Goal: Information Seeking & Learning: Learn about a topic

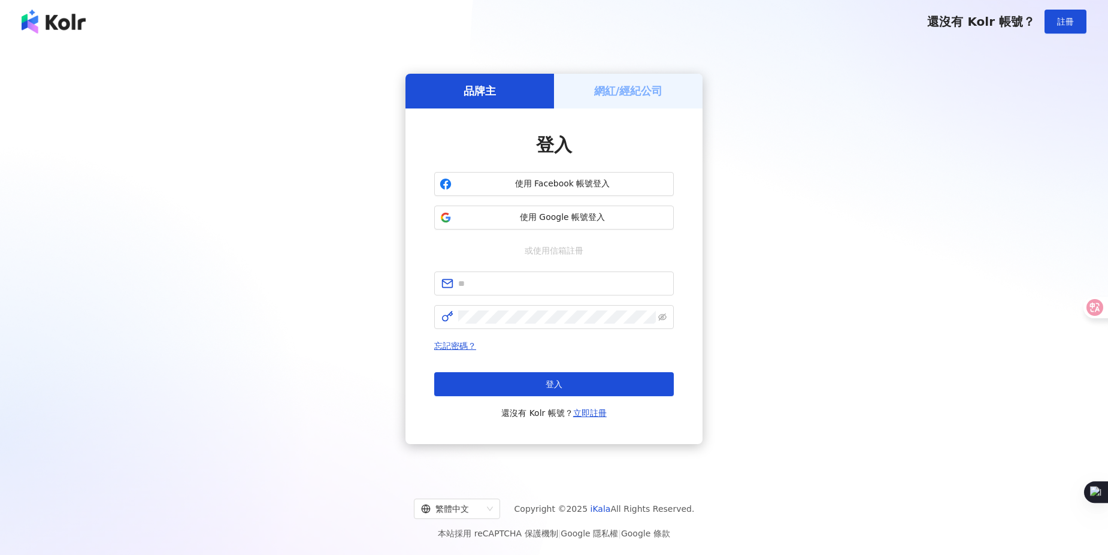
click at [605, 210] on button "使用 Google 帳號登入" at bounding box center [554, 217] width 240 height 24
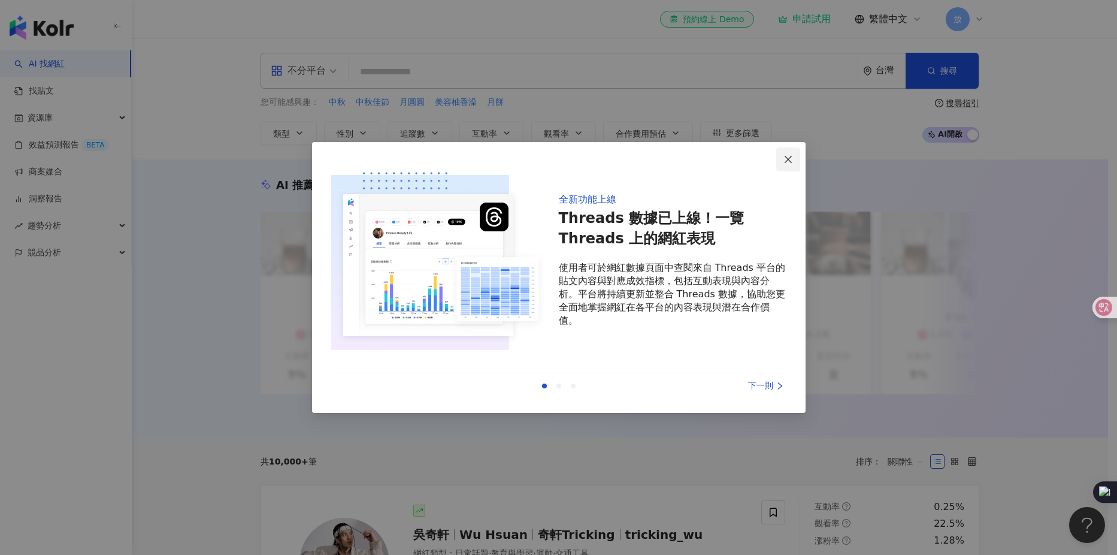
click at [785, 160] on icon "close" at bounding box center [788, 160] width 10 height 10
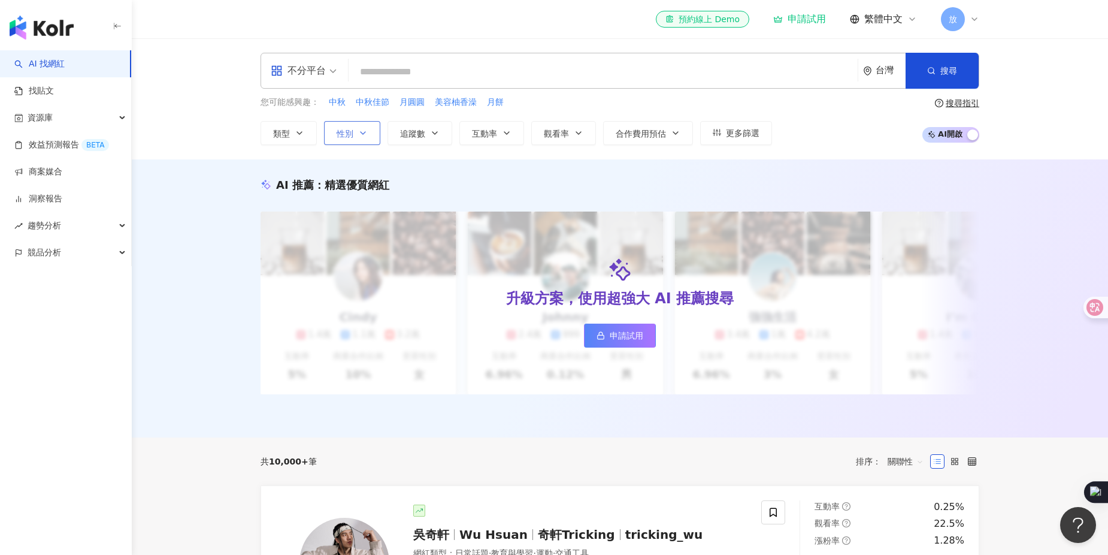
click at [343, 134] on span "性別" at bounding box center [345, 134] width 17 height 10
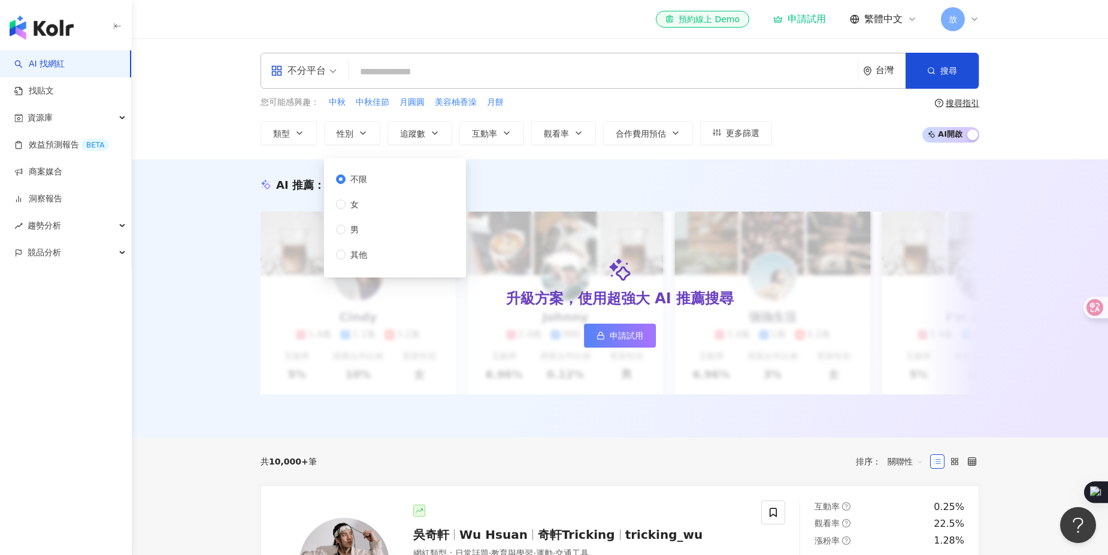
click at [324, 75] on div "不分平台" at bounding box center [298, 70] width 55 height 19
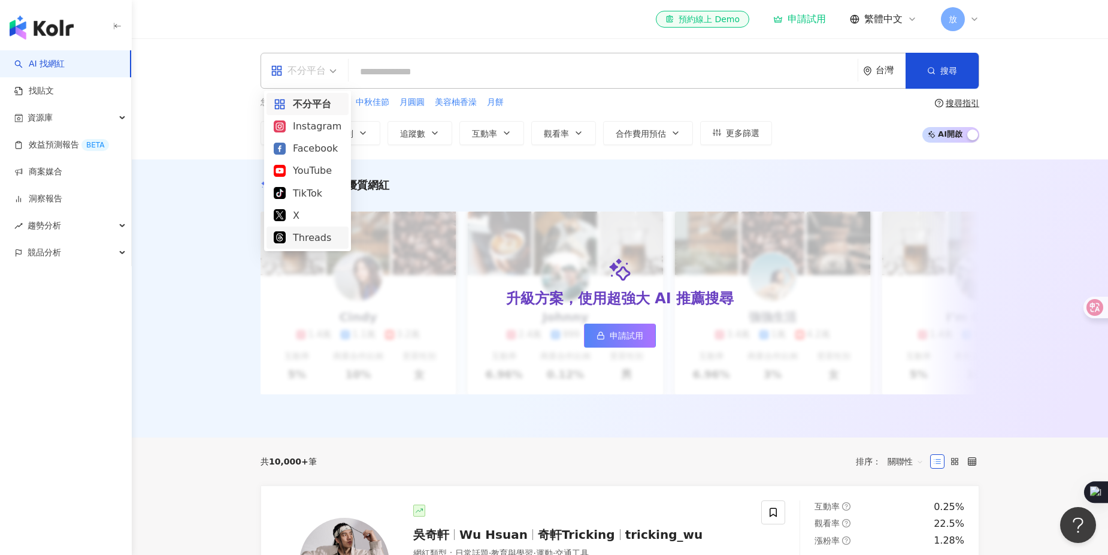
click at [306, 237] on div "Threads" at bounding box center [308, 237] width 68 height 15
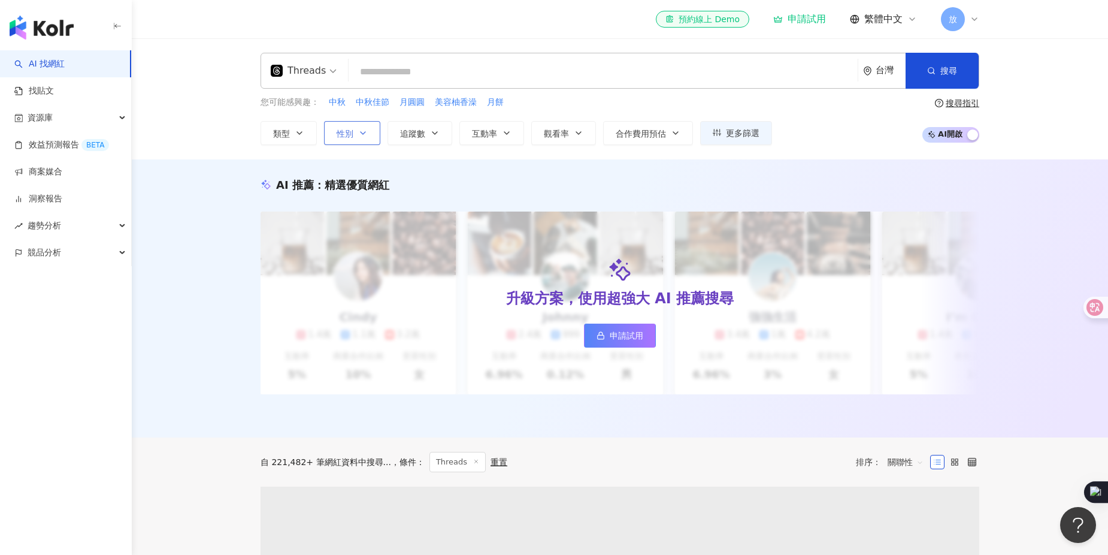
click at [358, 134] on icon "button" at bounding box center [363, 133] width 10 height 10
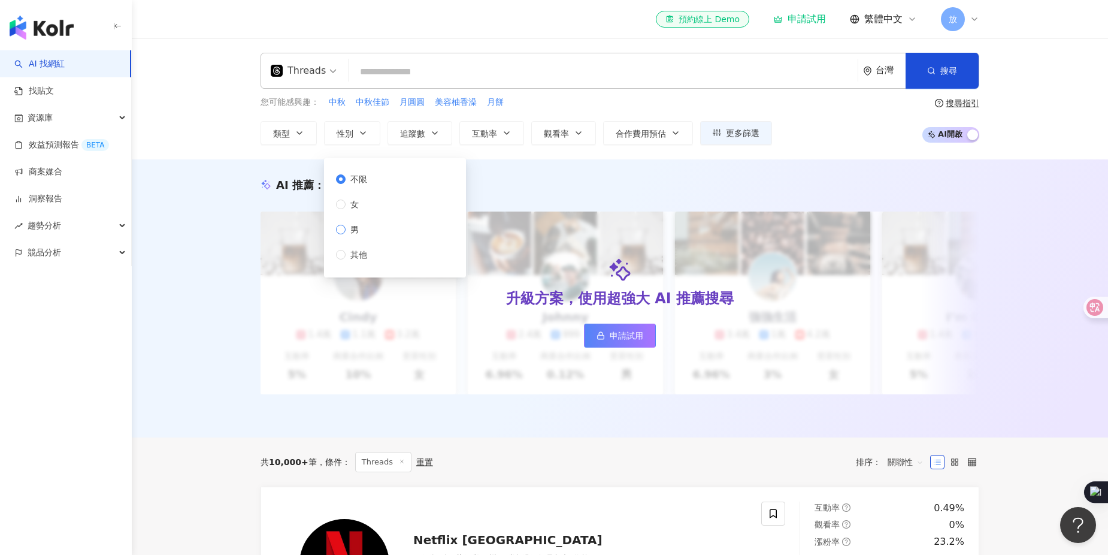
click at [351, 228] on span "男" at bounding box center [355, 229] width 18 height 13
click at [965, 74] on button "搜尋" at bounding box center [942, 71] width 73 height 36
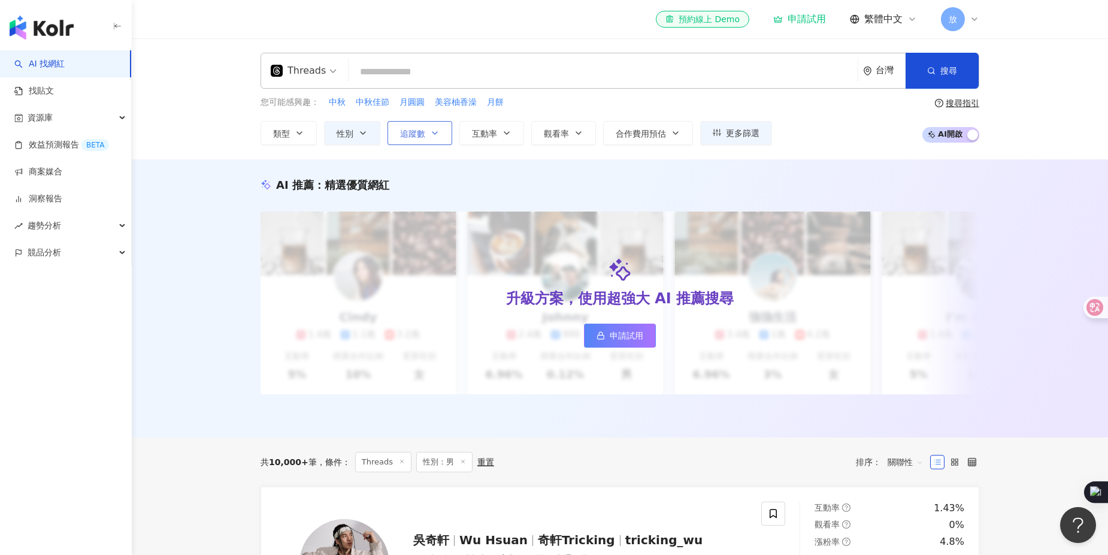
click at [451, 140] on button "追蹤數" at bounding box center [420, 133] width 65 height 24
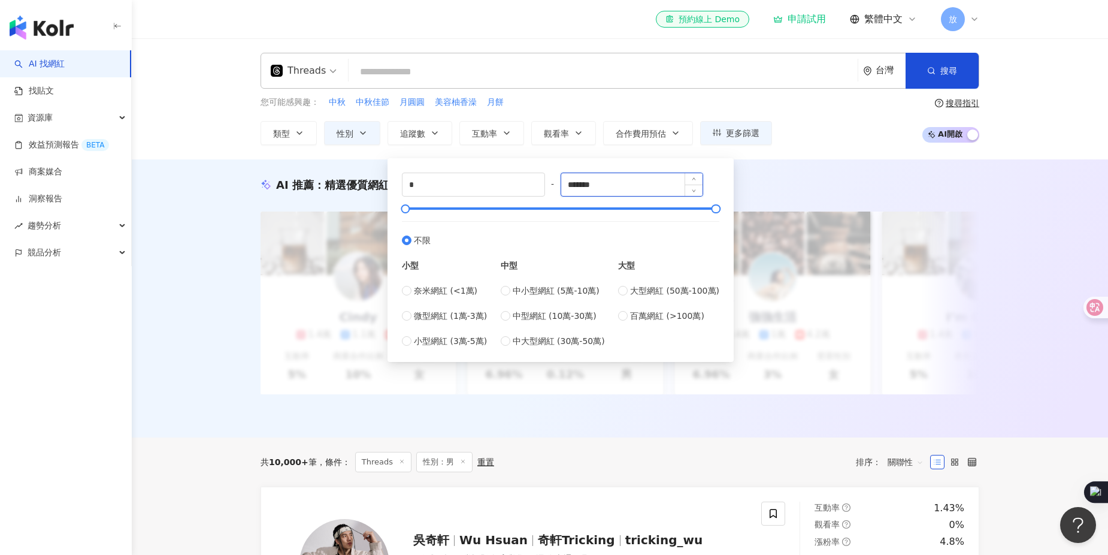
click at [612, 184] on input "*******" at bounding box center [632, 184] width 142 height 23
type input "****"
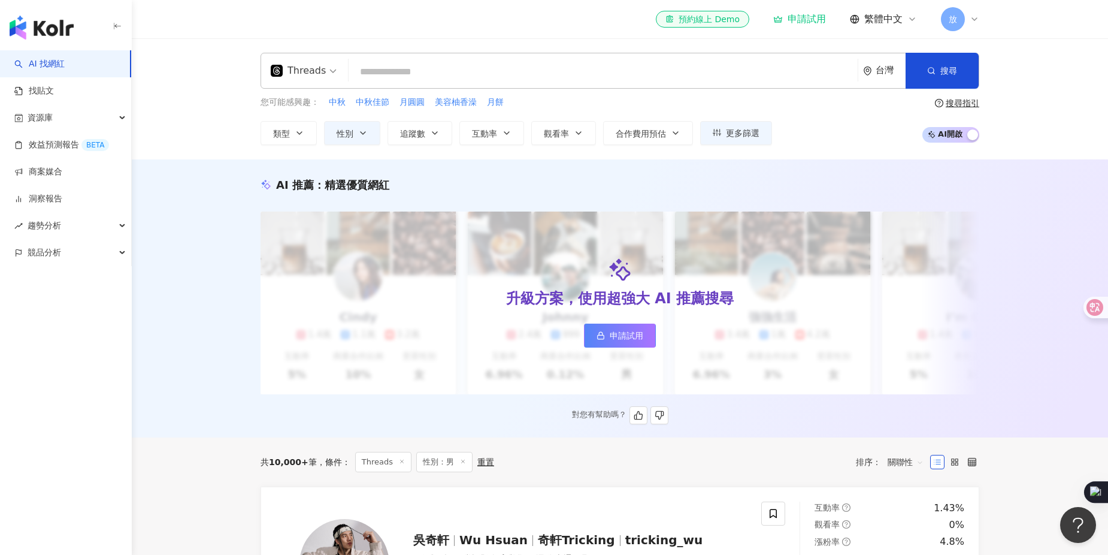
click at [833, 190] on div "AI 推薦 ： 精選優質網紅" at bounding box center [620, 184] width 719 height 15
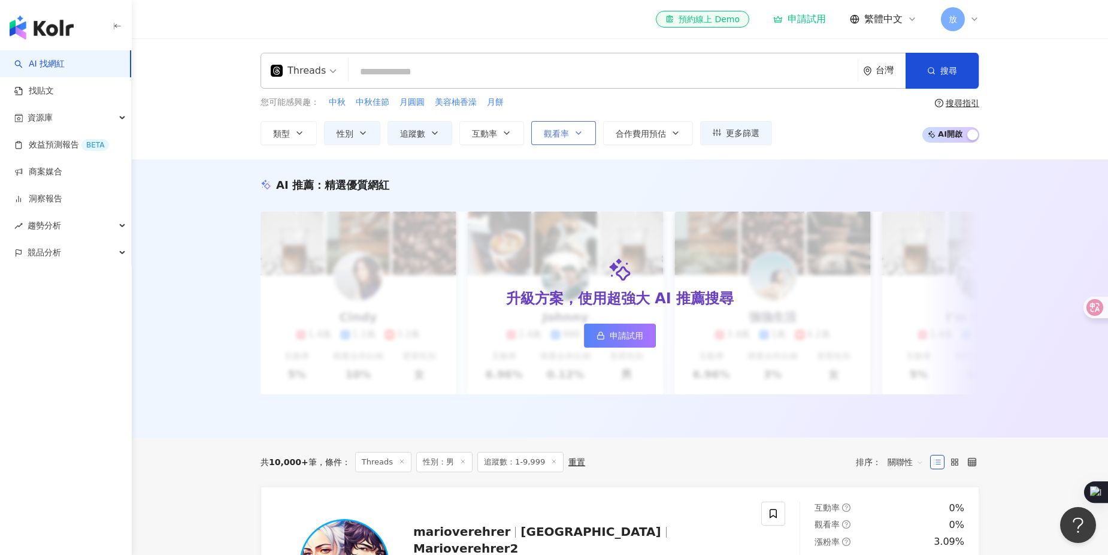
click at [566, 137] on span "觀看率" at bounding box center [556, 134] width 25 height 10
click at [302, 137] on icon "button" at bounding box center [300, 133] width 10 height 10
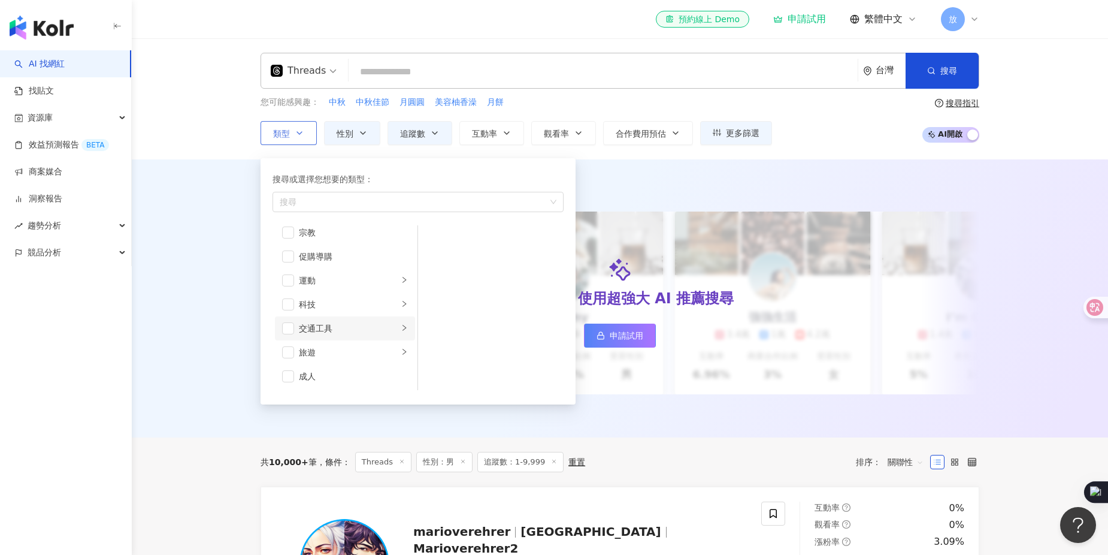
scroll to position [415, 0]
click at [285, 305] on span "button" at bounding box center [288, 304] width 12 height 12
click at [213, 321] on div "AI 推薦 ： 精選優質網紅 升級方案，使用超強大 AI 推薦搜尋 申請試用 Cindy 1.4萬 1.1萬 3.2萬 互動率 5% 商業合作比例 10% 受…" at bounding box center [620, 298] width 976 height 278
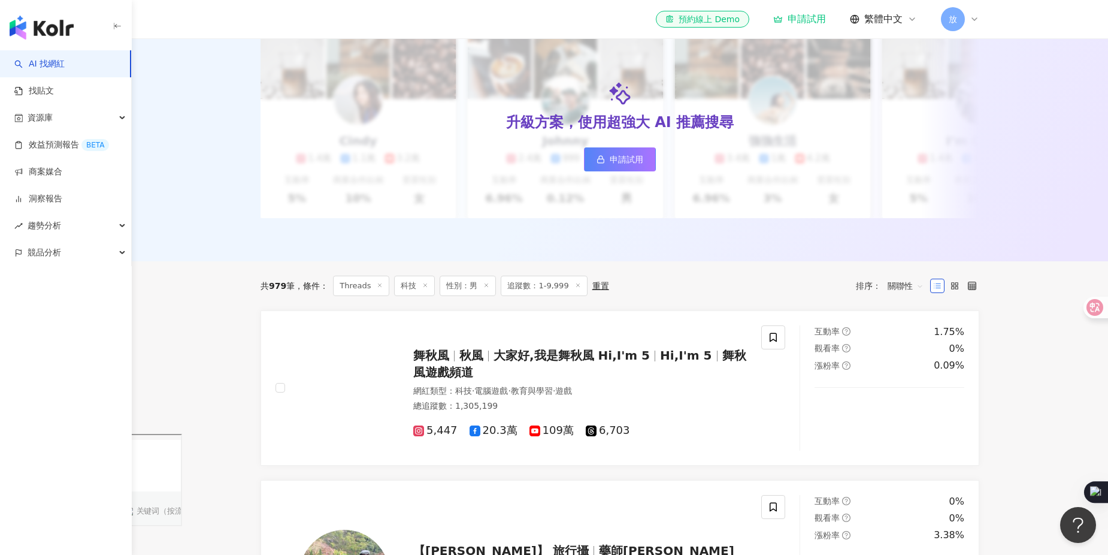
scroll to position [100, 0]
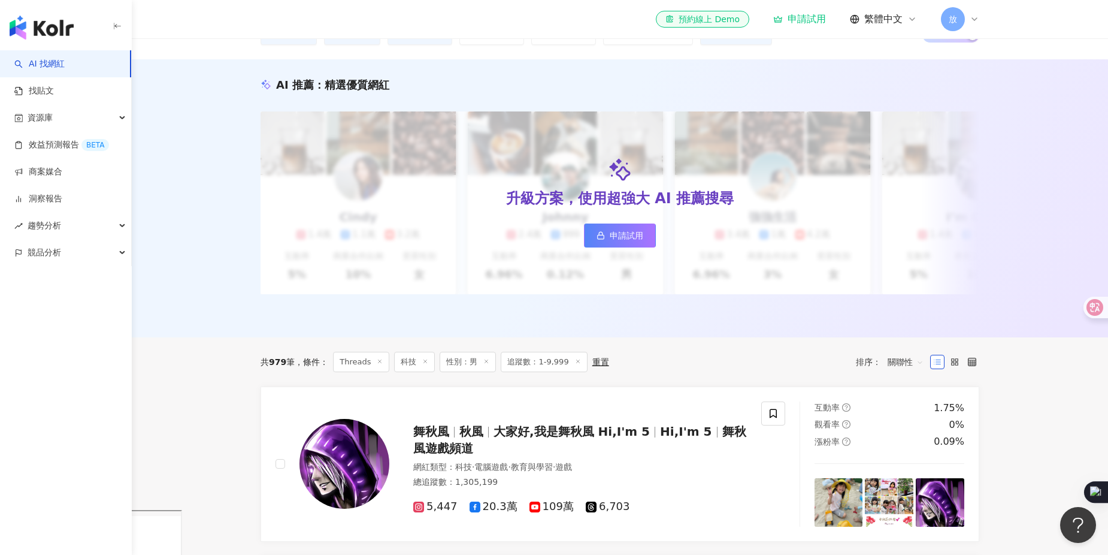
click at [427, 365] on span at bounding box center [425, 362] width 6 height 7
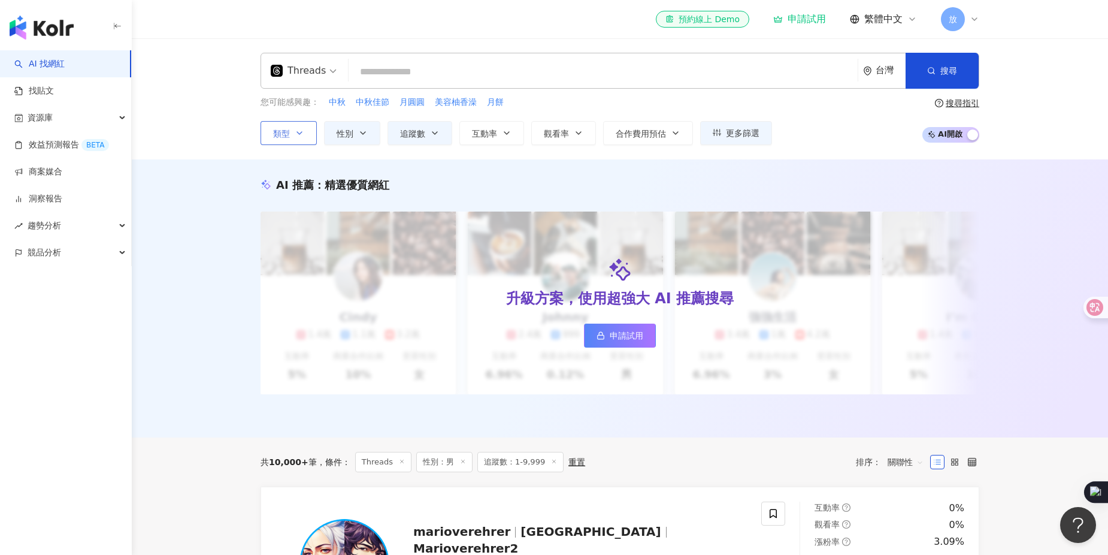
click at [304, 129] on button "類型" at bounding box center [289, 133] width 56 height 24
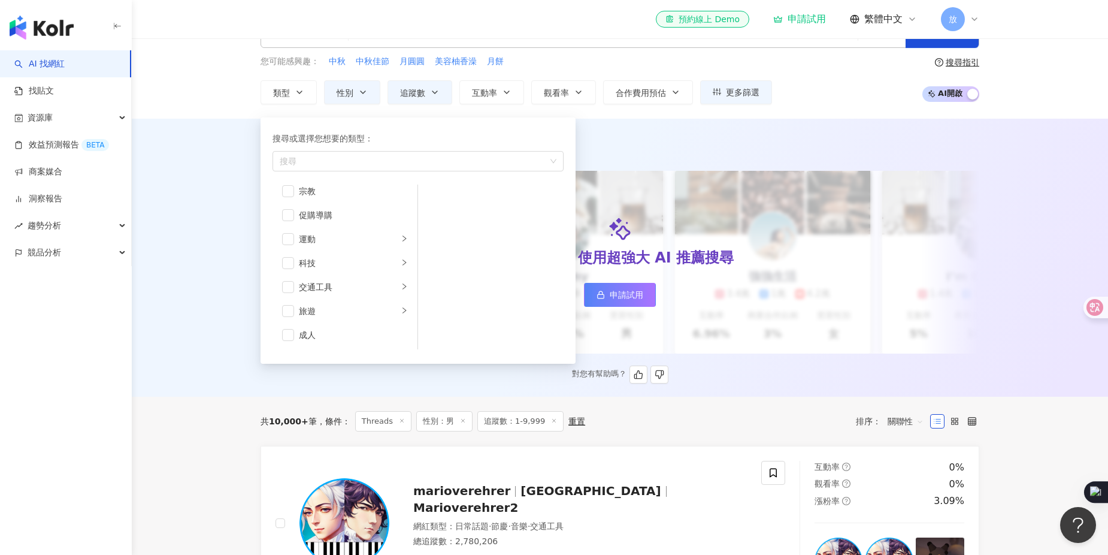
scroll to position [100, 0]
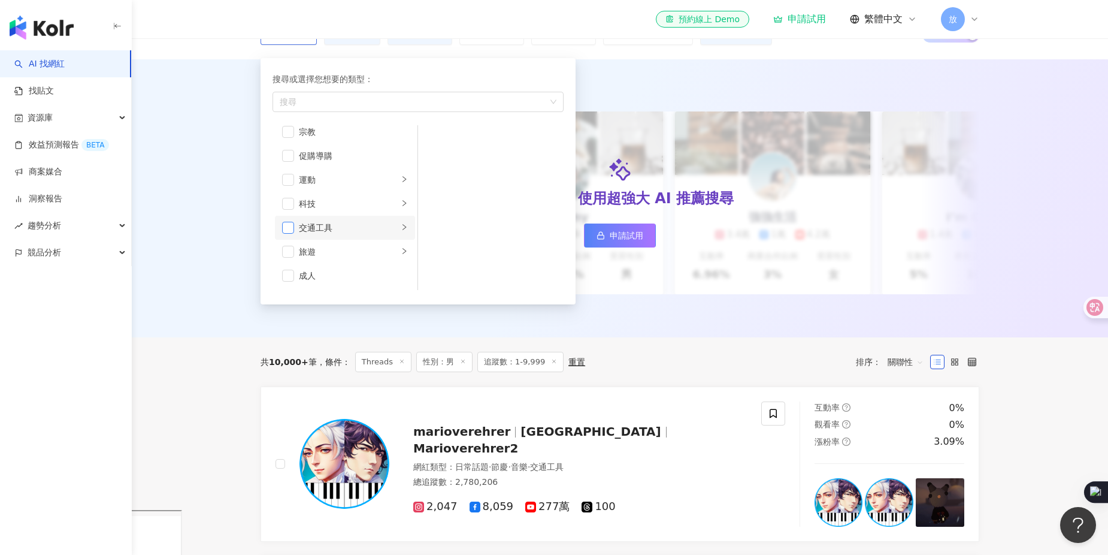
click at [289, 226] on span "button" at bounding box center [288, 228] width 12 height 12
click at [246, 227] on div "AI 推薦 ： 精選優質網紅 升級方案，使用超強大 AI 推薦搜尋 申請試用 Cindy 1.4萬 1.1萬 3.2萬 互動率 5% 商業合作比例 10% 受…" at bounding box center [620, 200] width 767 height 247
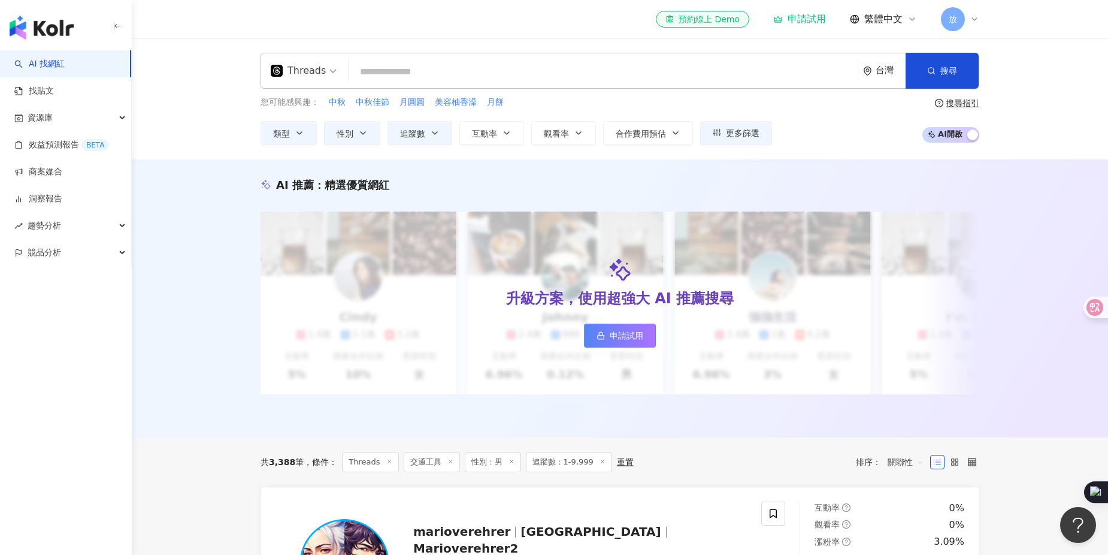
click at [951, 140] on span "AI 開啟 AI 關閉" at bounding box center [950, 135] width 57 height 16
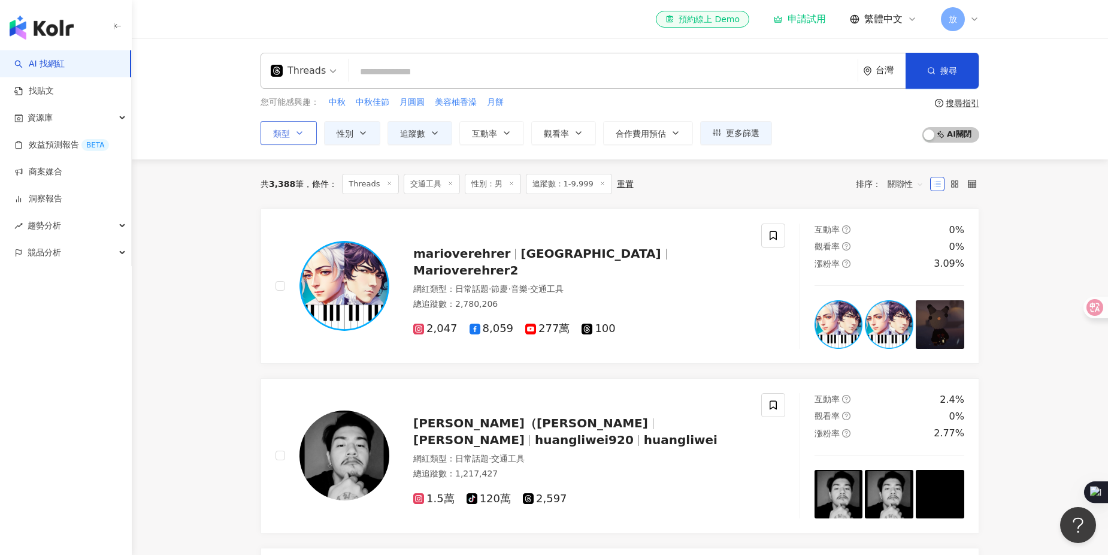
click at [313, 135] on button "類型" at bounding box center [289, 133] width 56 height 24
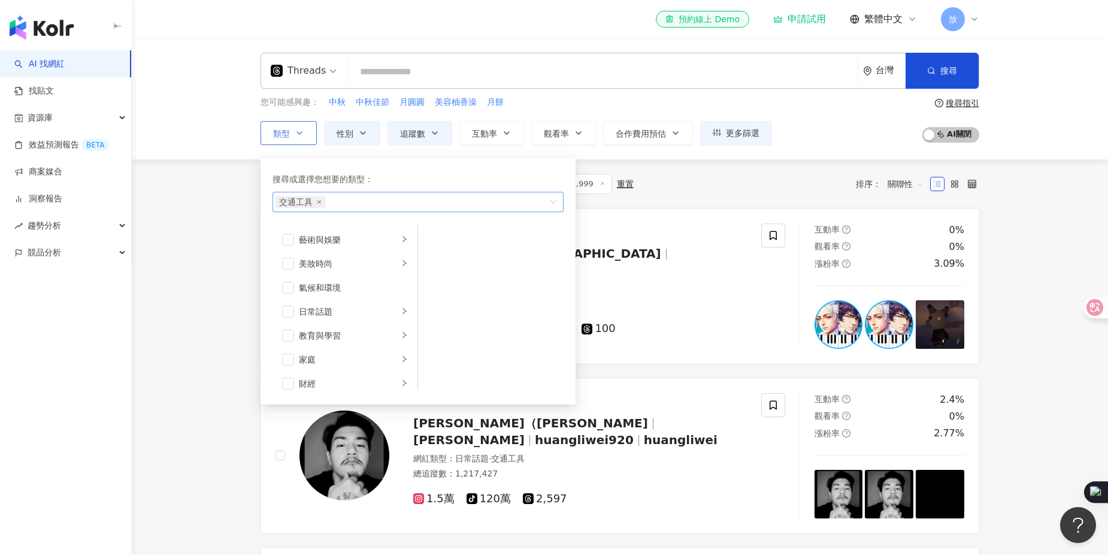
click at [314, 207] on span "交通工具" at bounding box center [300, 202] width 51 height 12
click at [315, 207] on span "交通工具" at bounding box center [300, 202] width 51 height 12
click at [320, 203] on icon "close" at bounding box center [319, 201] width 5 height 5
click at [289, 313] on span "button" at bounding box center [288, 311] width 12 height 12
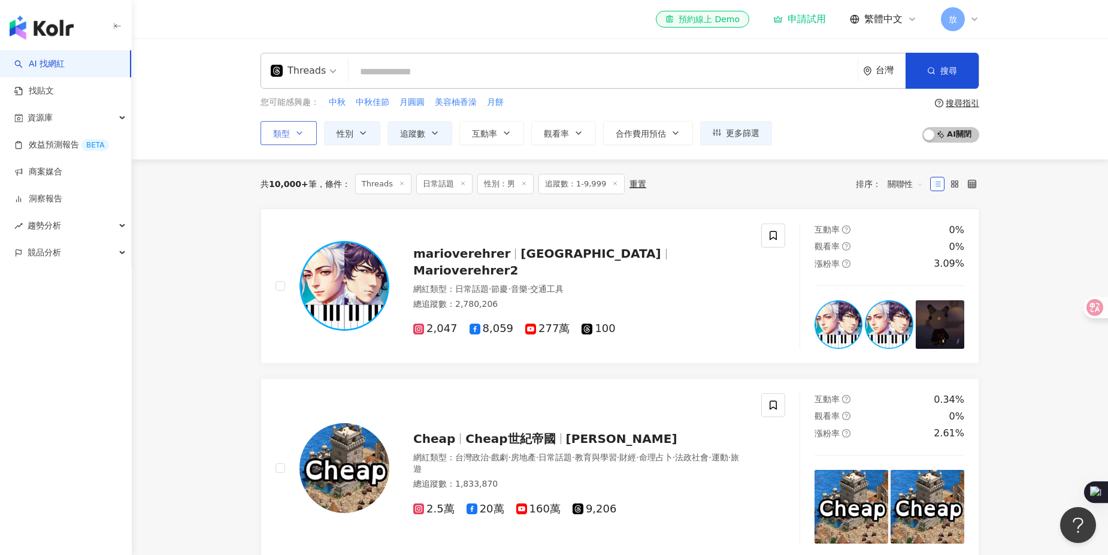
click at [301, 124] on button "類型" at bounding box center [289, 133] width 56 height 24
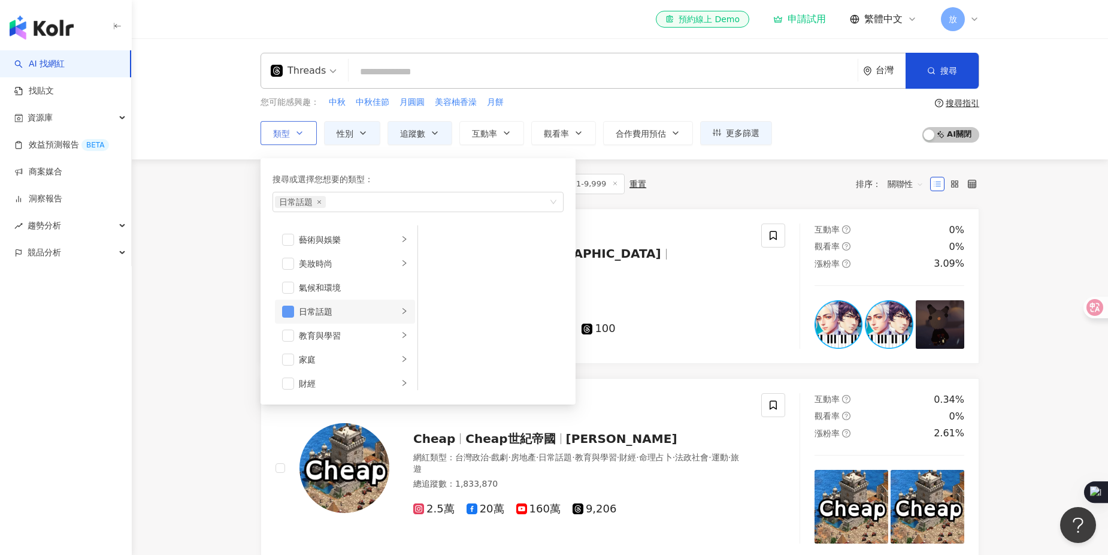
click at [290, 317] on span "button" at bounding box center [288, 311] width 12 height 12
click at [287, 382] on span "button" at bounding box center [288, 383] width 12 height 12
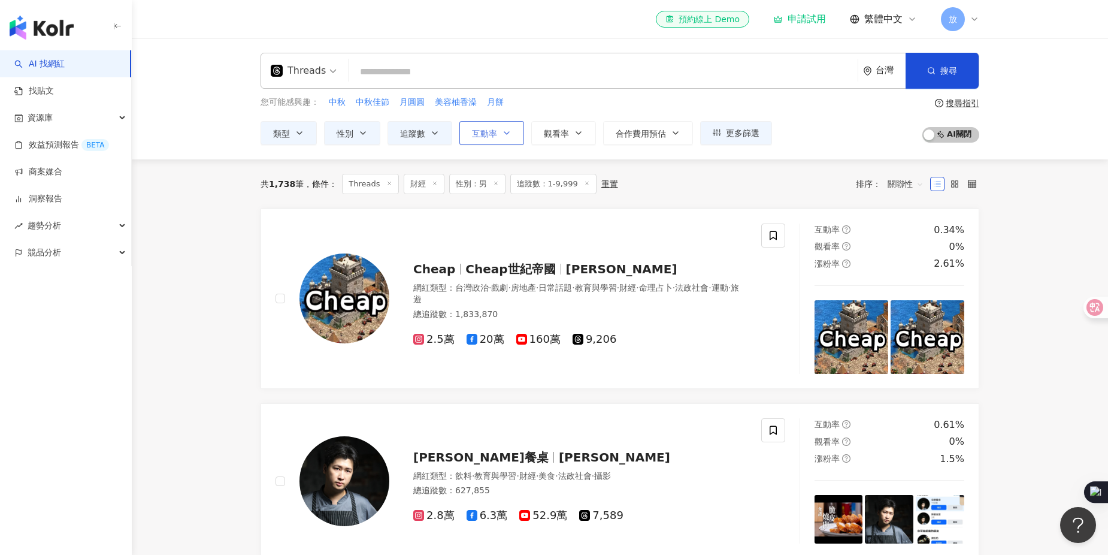
click at [492, 137] on span "互動率" at bounding box center [484, 134] width 25 height 10
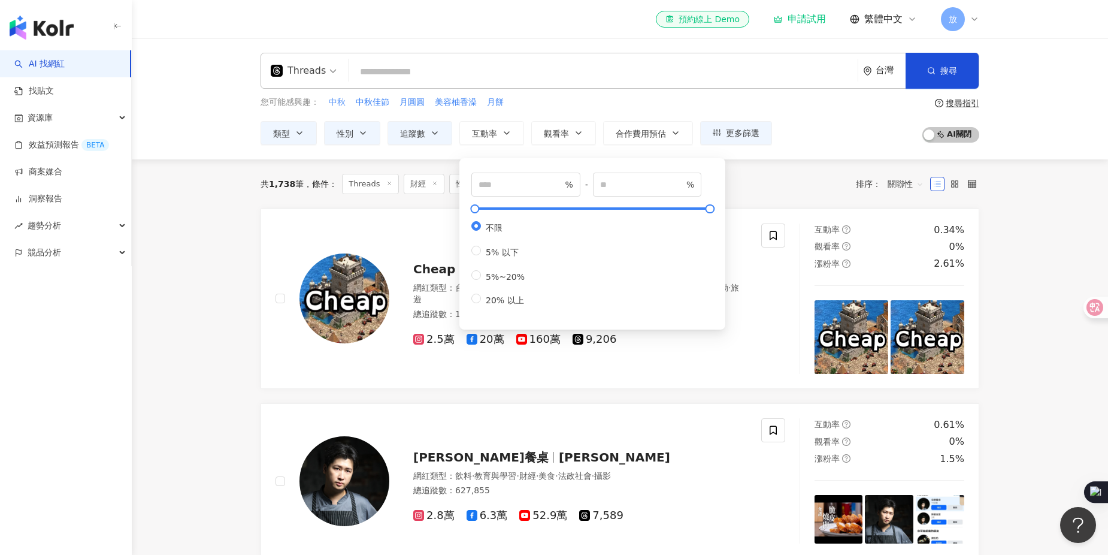
click at [340, 102] on span "中秋" at bounding box center [337, 102] width 17 height 12
type input "**"
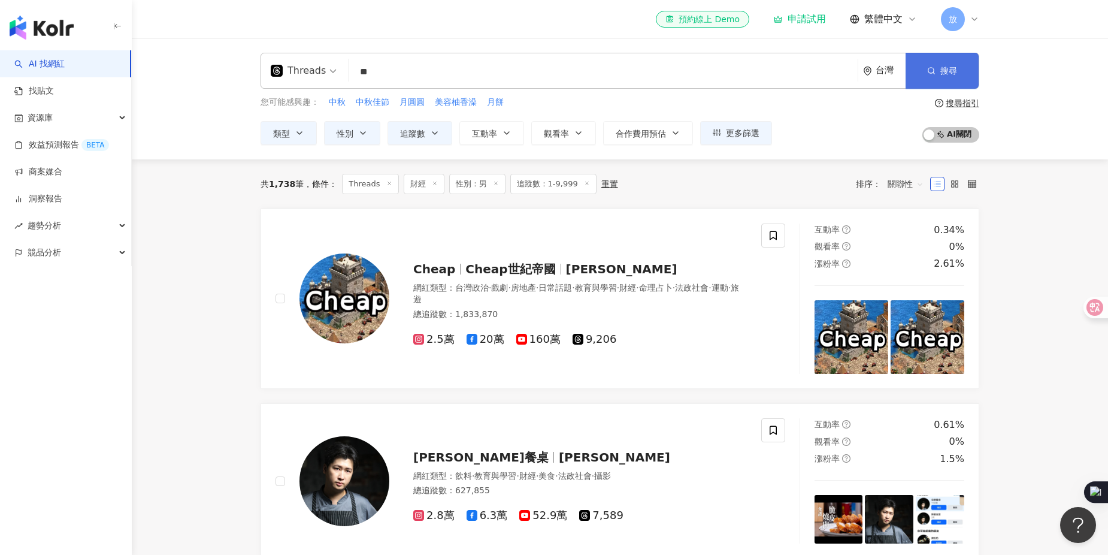
click at [938, 77] on button "搜尋" at bounding box center [942, 71] width 73 height 36
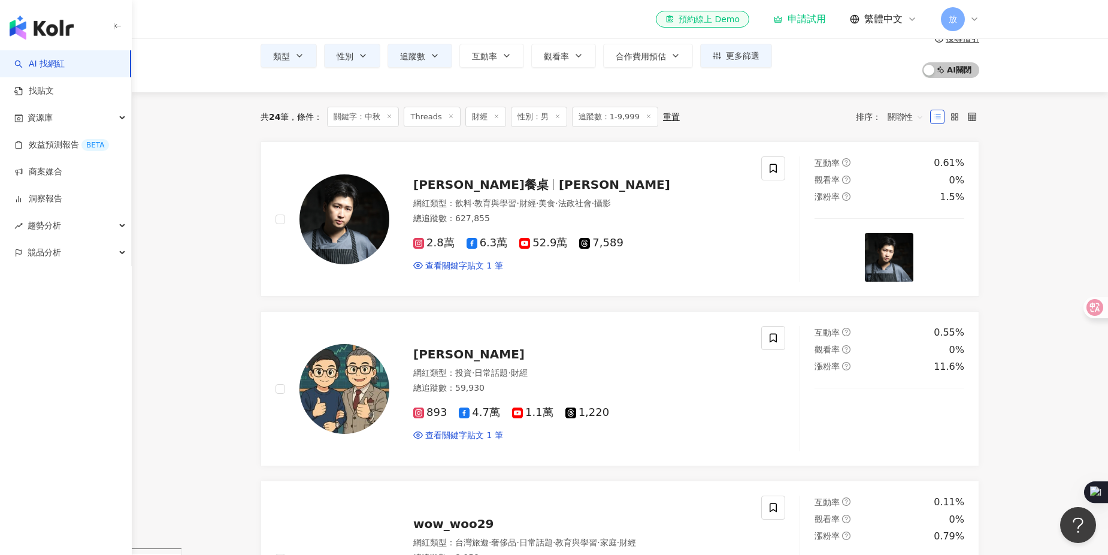
scroll to position [100, 0]
